Goal: Task Accomplishment & Management: Manage account settings

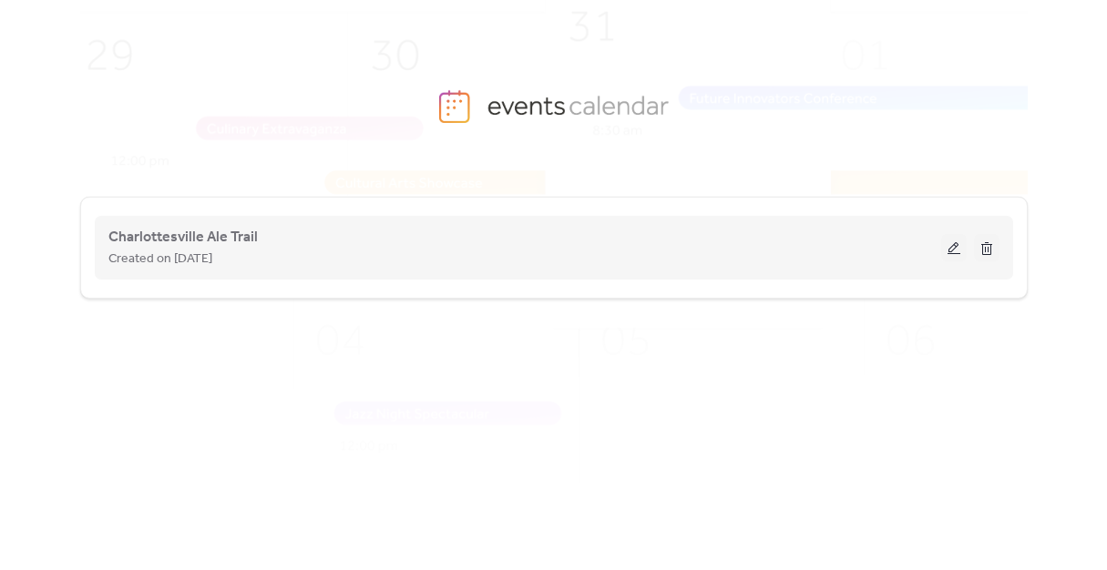
click at [954, 241] on button at bounding box center [954, 247] width 26 height 27
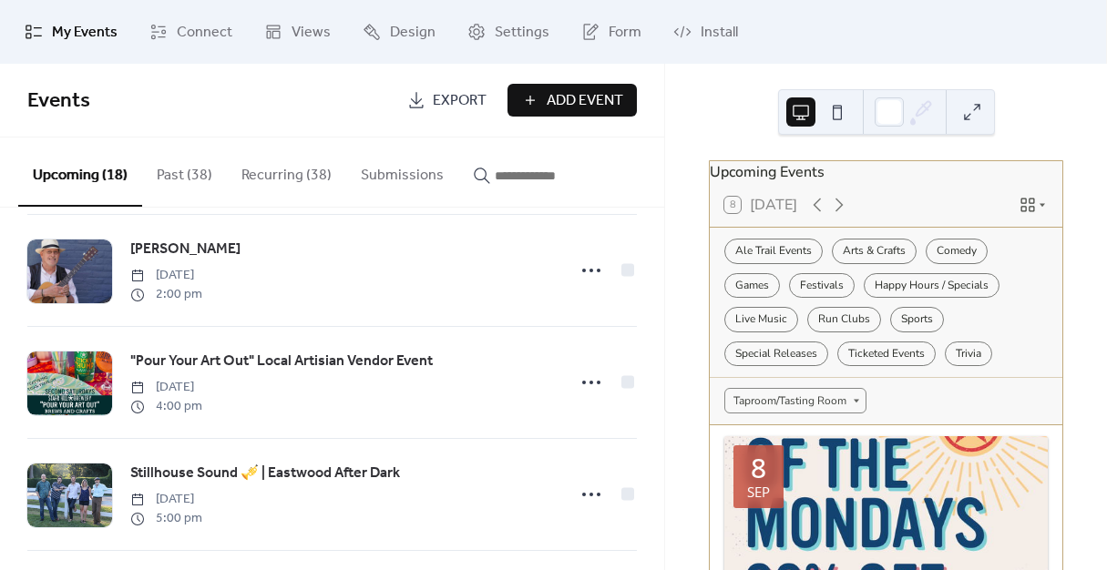
scroll to position [807, 0]
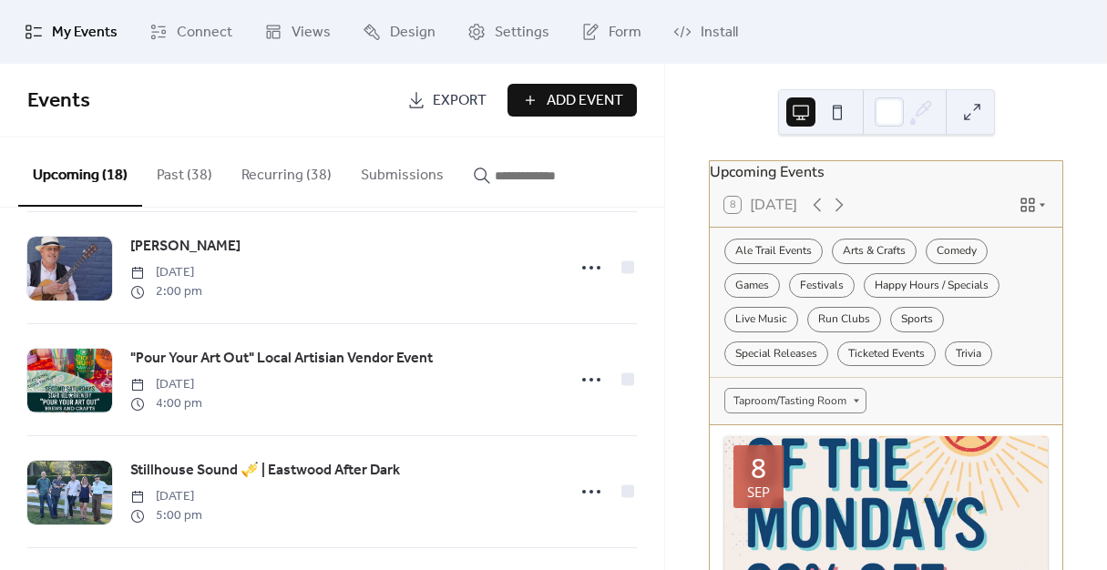
click at [308, 174] on button "Recurring (38)" at bounding box center [286, 171] width 119 height 67
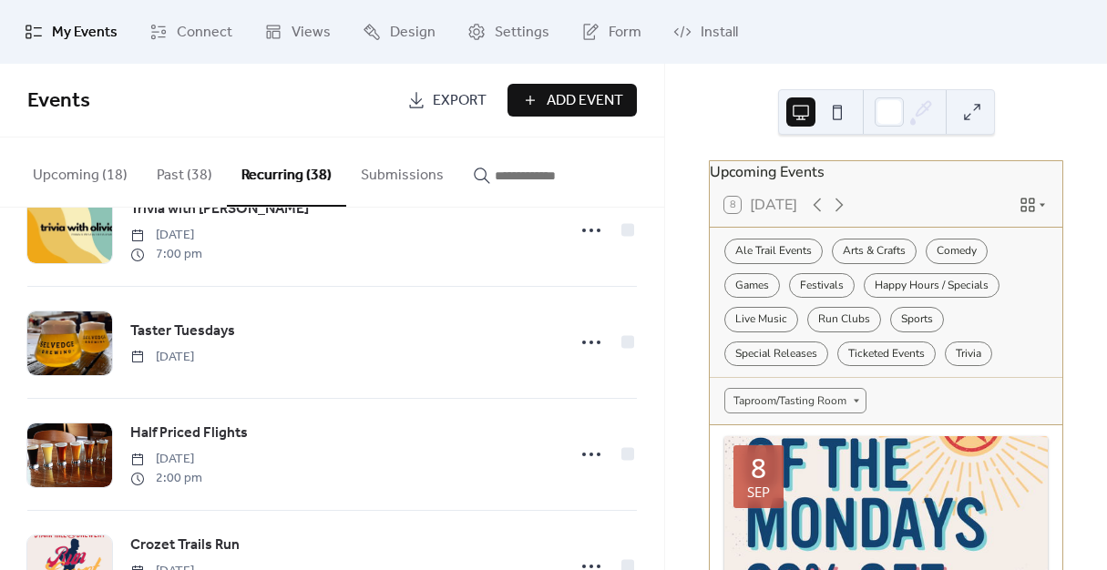
scroll to position [2680, 0]
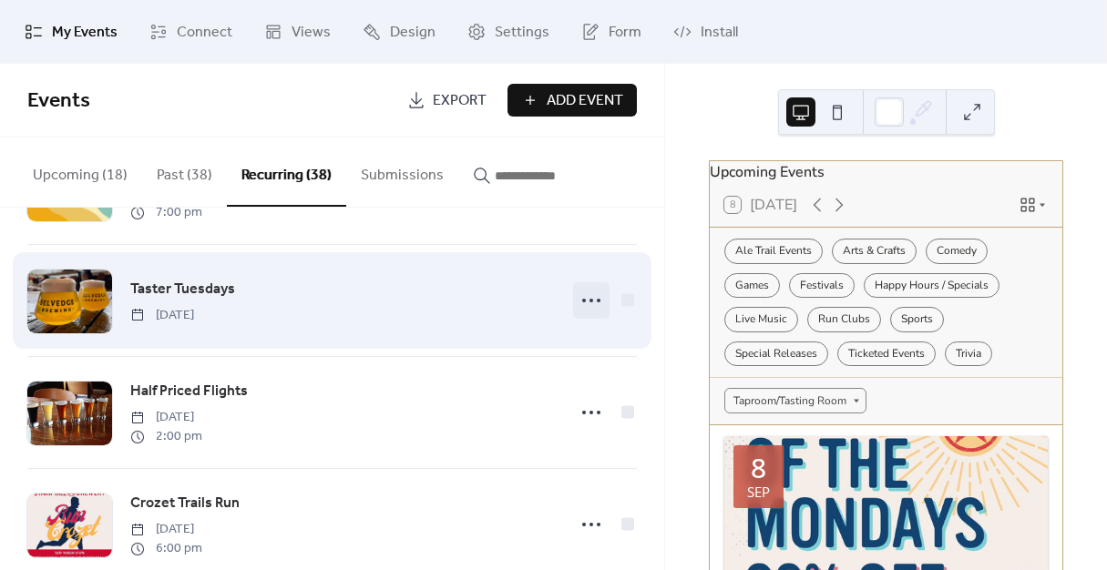
click at [584, 312] on icon at bounding box center [591, 300] width 29 height 29
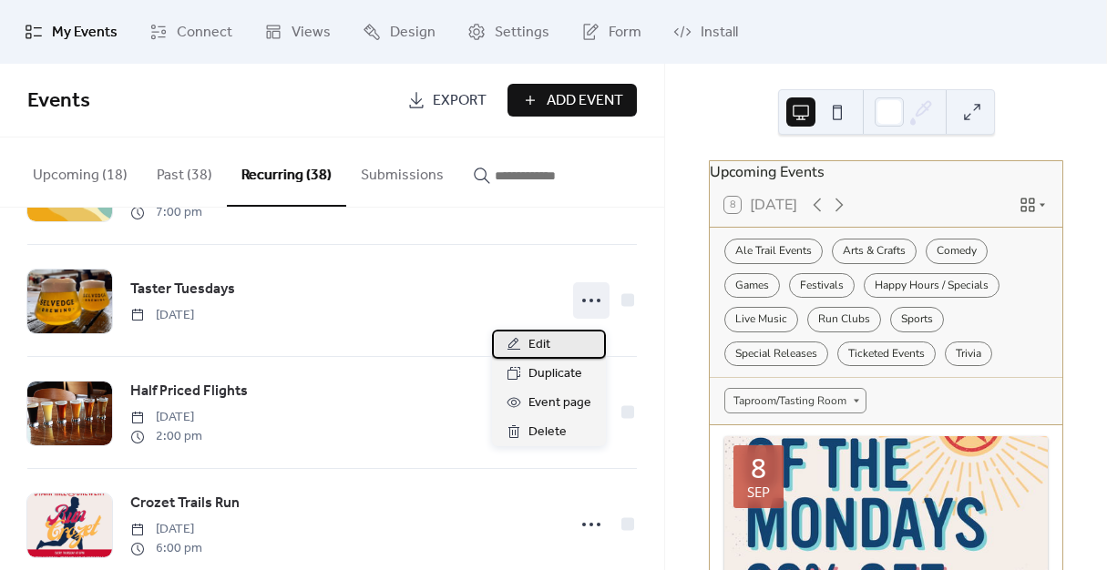
click at [563, 345] on div "Edit" at bounding box center [549, 344] width 114 height 29
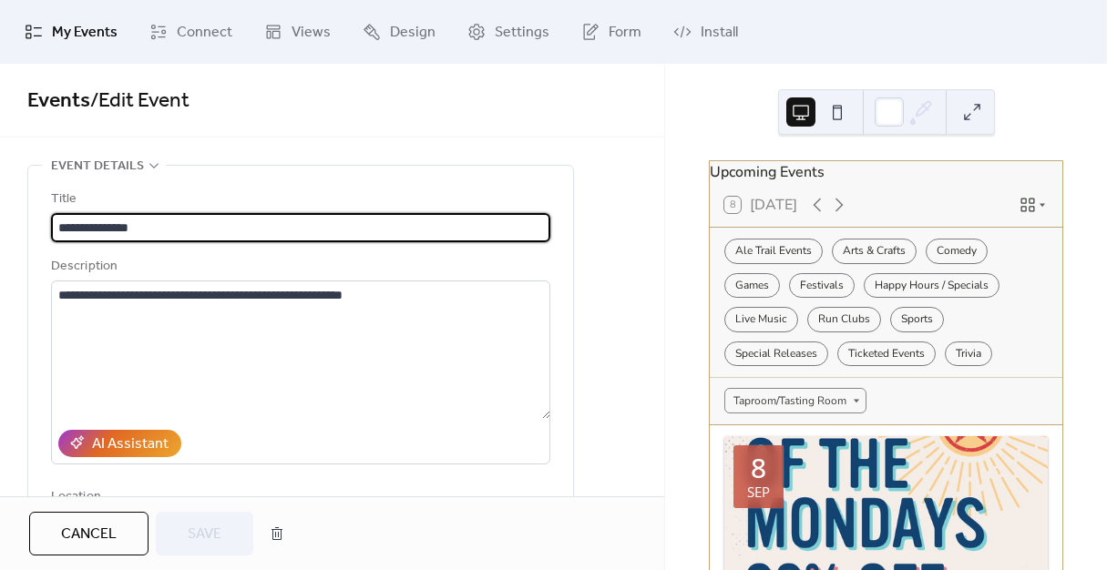
drag, startPoint x: 101, startPoint y: 225, endPoint x: 239, endPoint y: 225, distance: 137.6
click at [239, 225] on input "**********" at bounding box center [300, 227] width 499 height 29
type input "**********"
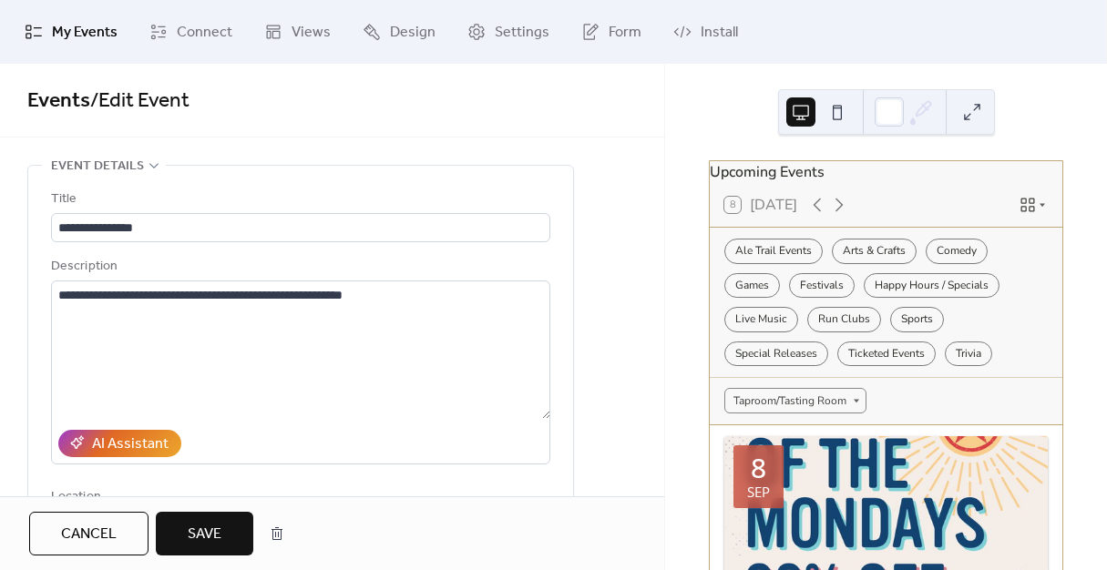
click at [207, 535] on span "Save" at bounding box center [205, 535] width 34 height 22
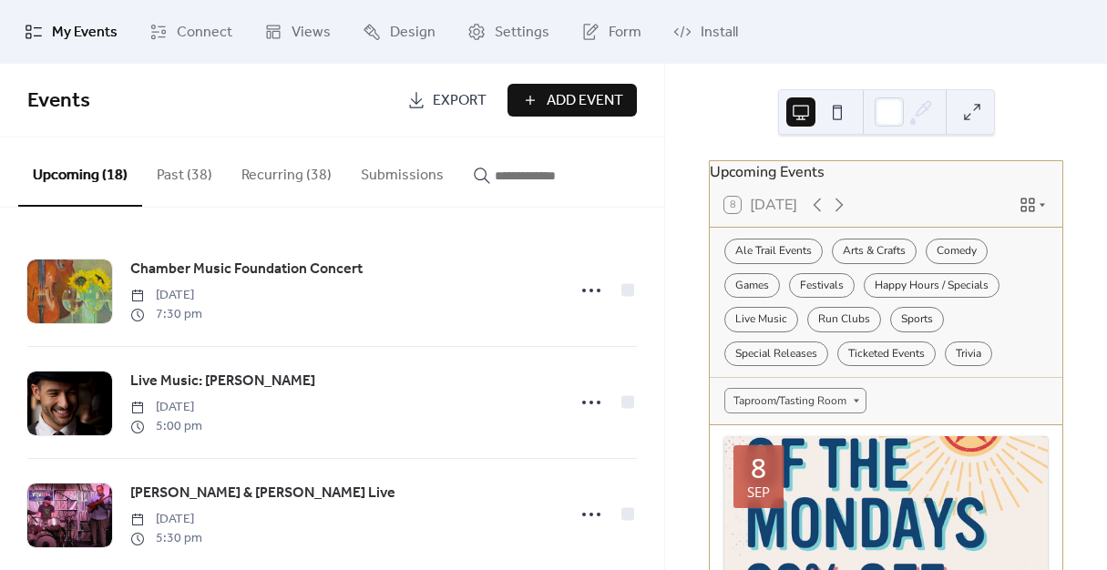
click at [293, 180] on button "Recurring (38)" at bounding box center [286, 171] width 119 height 67
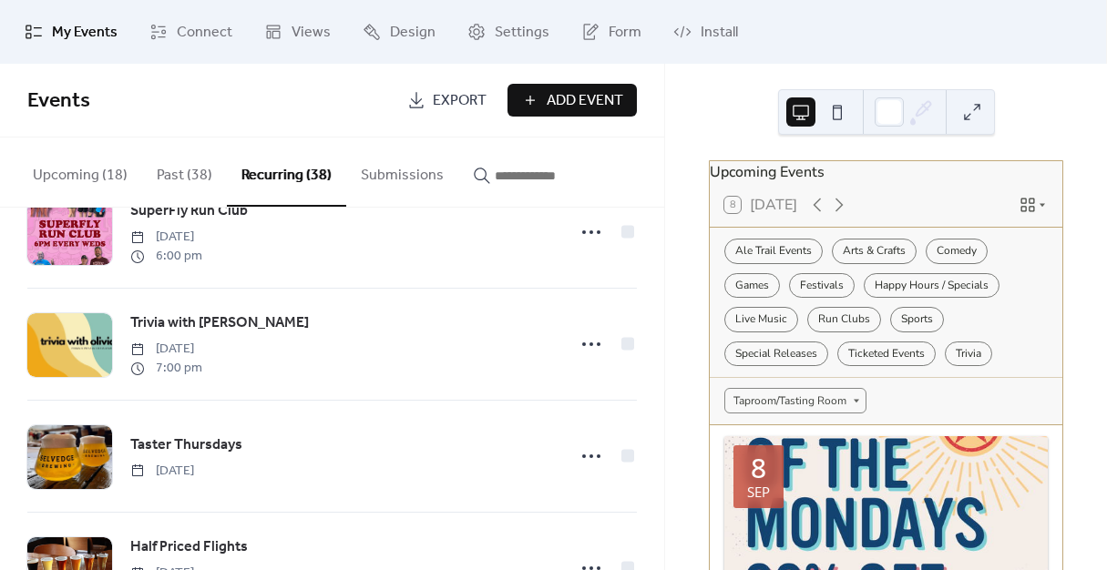
scroll to position [2533, 0]
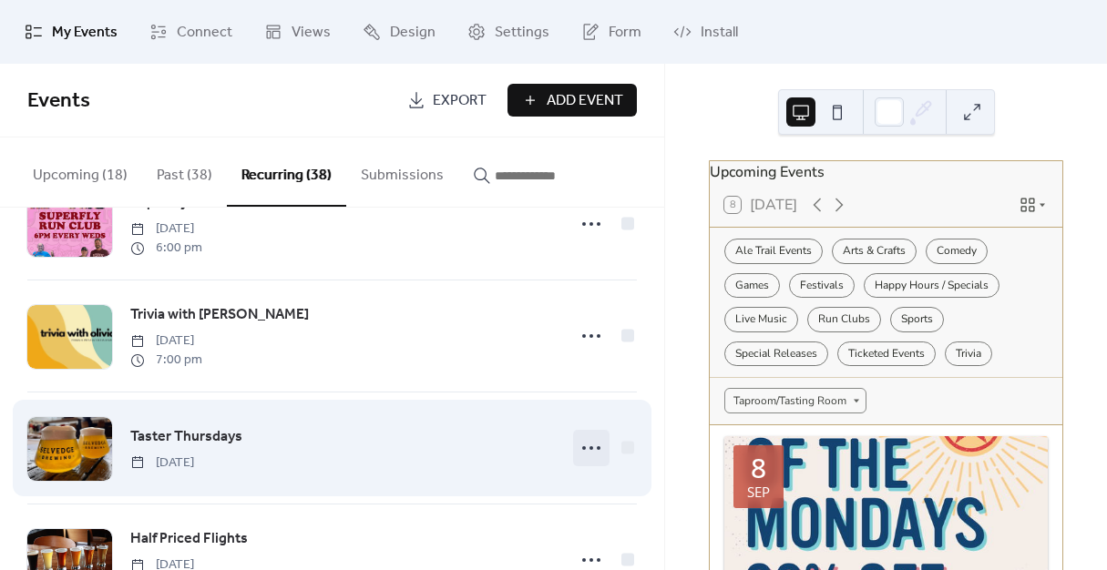
click at [583, 455] on icon at bounding box center [591, 448] width 29 height 29
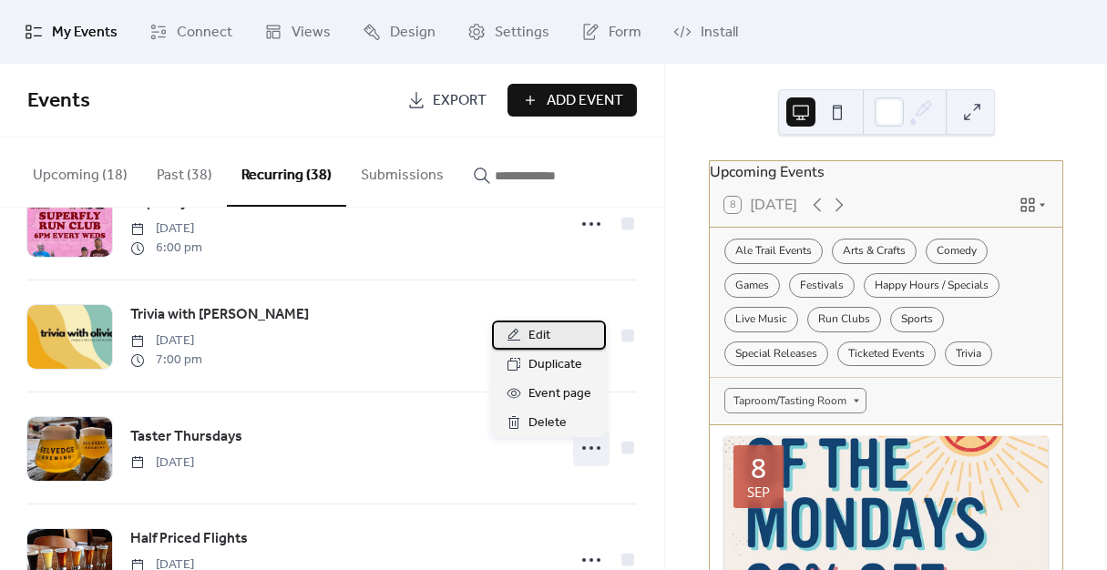
click at [565, 337] on div "Edit" at bounding box center [549, 335] width 114 height 29
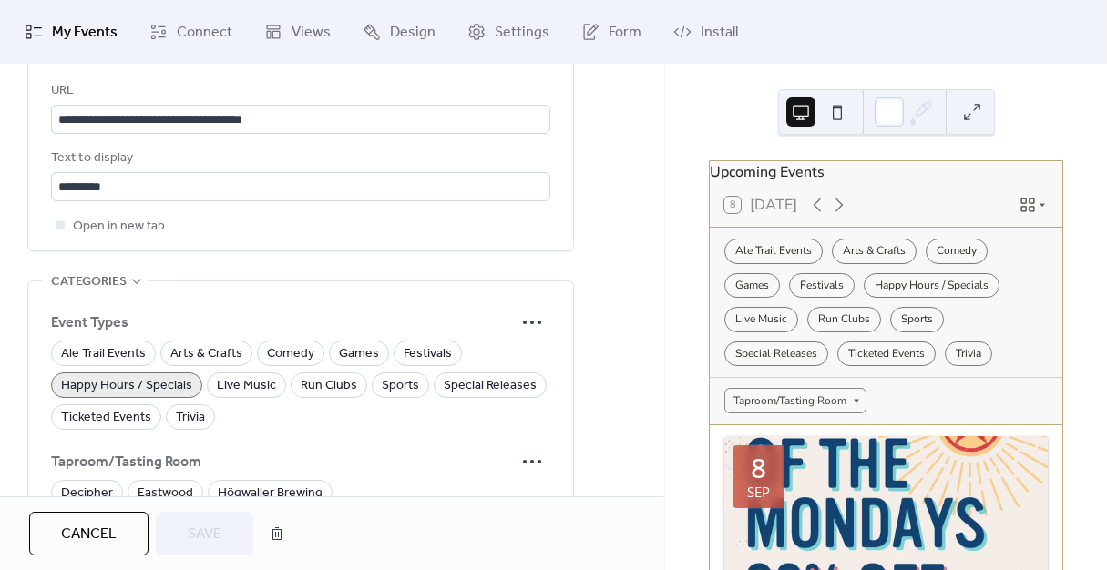
scroll to position [1396, 0]
